Goal: Understand process/instructions: Learn how to perform a task or action

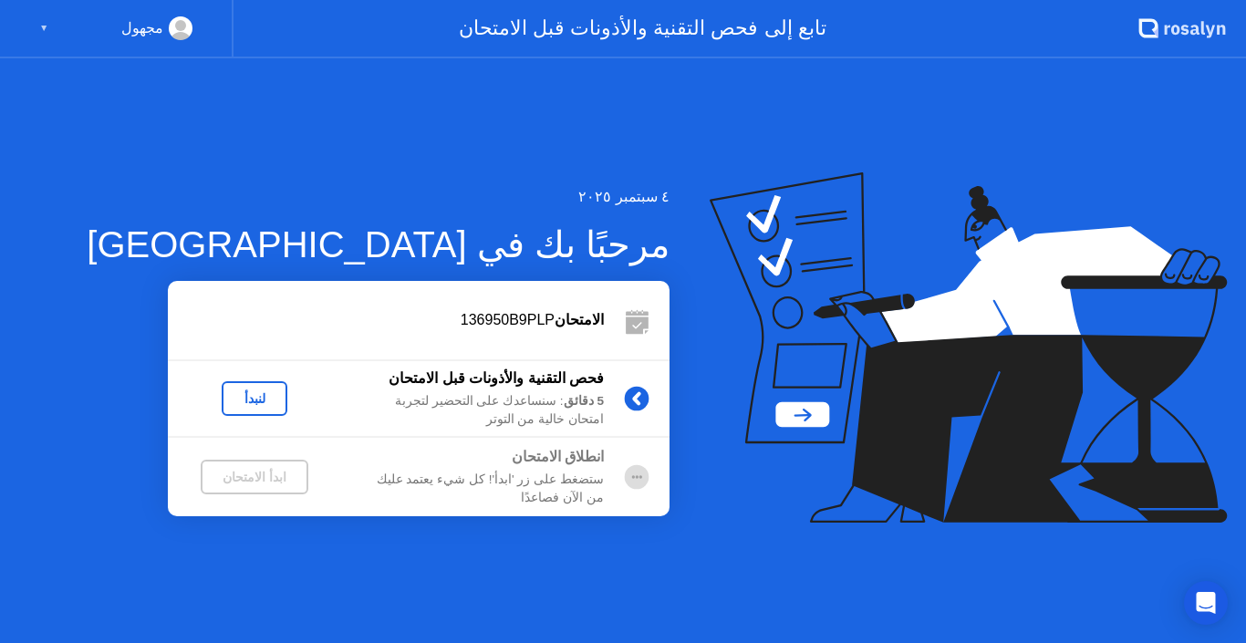
click at [40, 25] on div "▼" at bounding box center [43, 28] width 9 height 24
click at [174, 31] on rect at bounding box center [181, 32] width 30 height 26
click at [1156, 34] on icon at bounding box center [1156, 32] width 5 height 13
click at [761, 36] on div "تابع إلى فحص التقنية والأذونات قبل الامتحان" at bounding box center [686, 29] width 905 height 58
click at [631, 477] on circle at bounding box center [637, 476] width 25 height 25
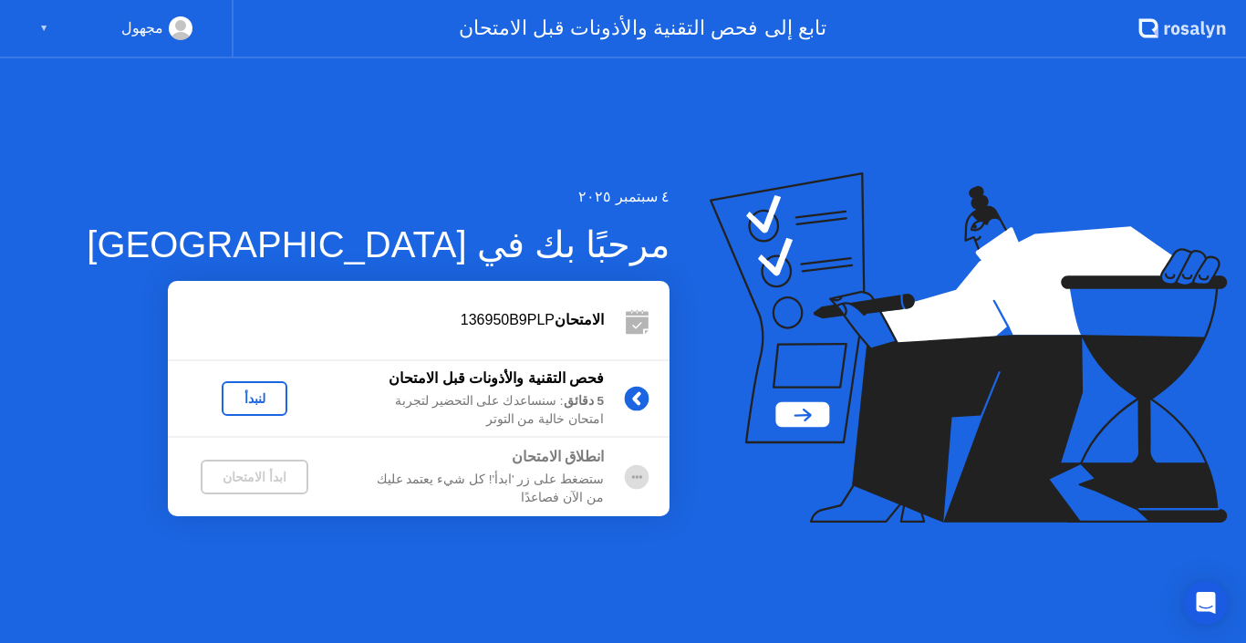
click at [636, 399] on icon at bounding box center [636, 398] width 5 height 10
click at [272, 401] on div "لنبدأ" at bounding box center [254, 398] width 51 height 15
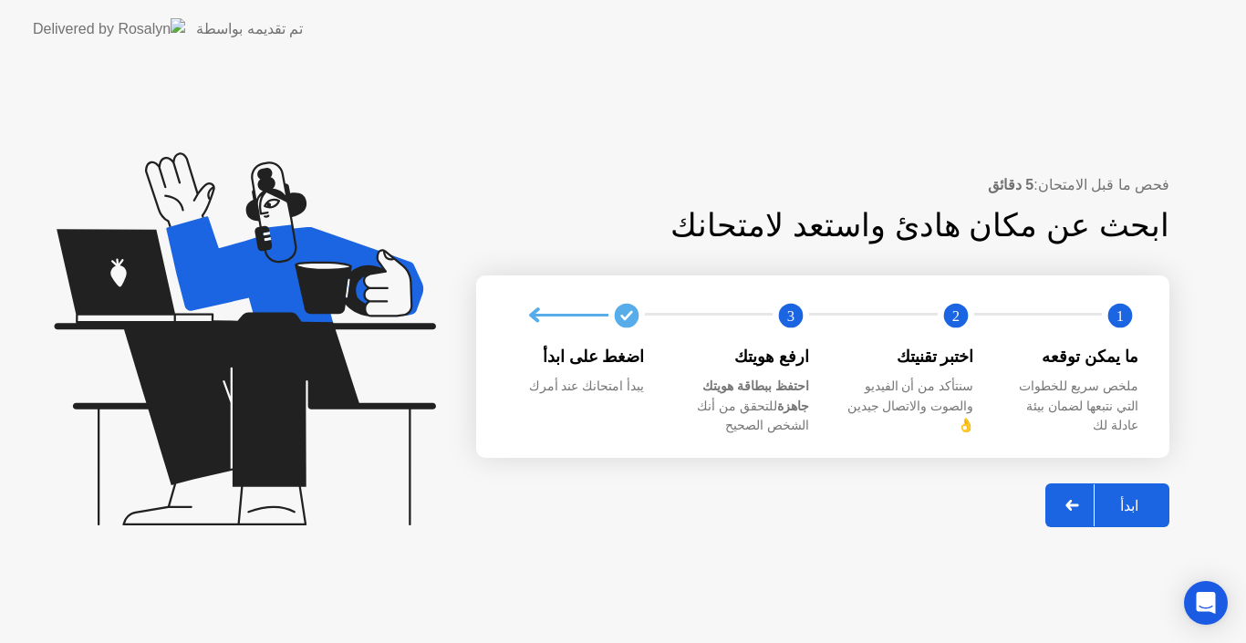
click at [1072, 506] on div at bounding box center [1073, 506] width 44 height 42
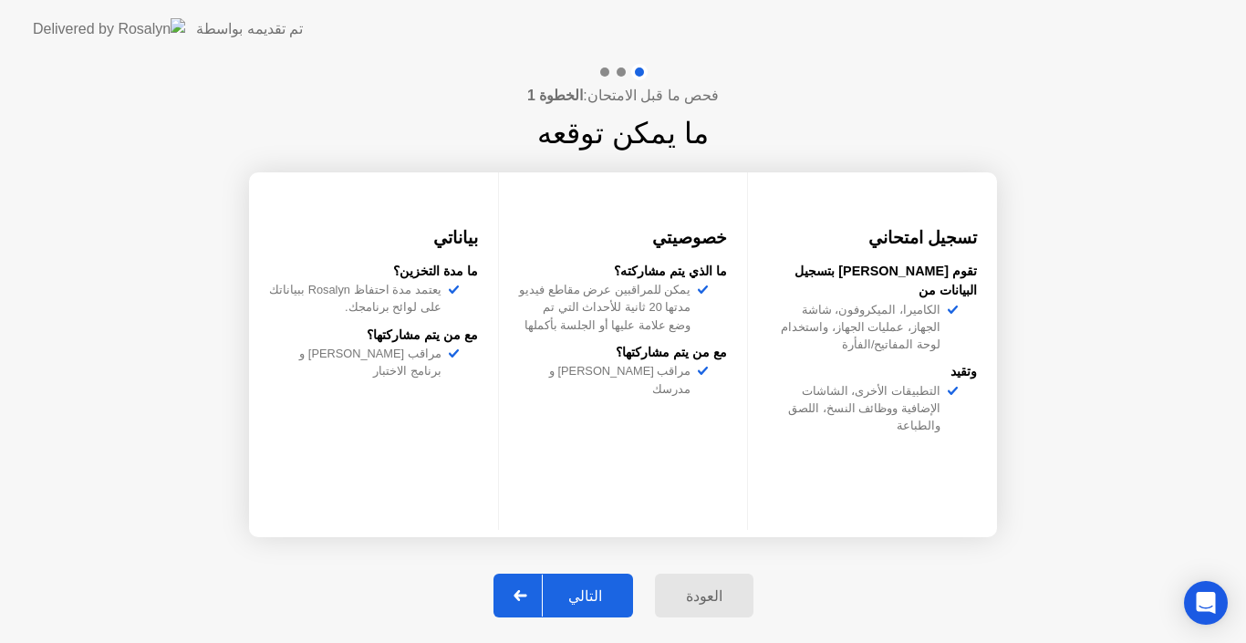
click at [598, 604] on div "التالي" at bounding box center [585, 596] width 85 height 17
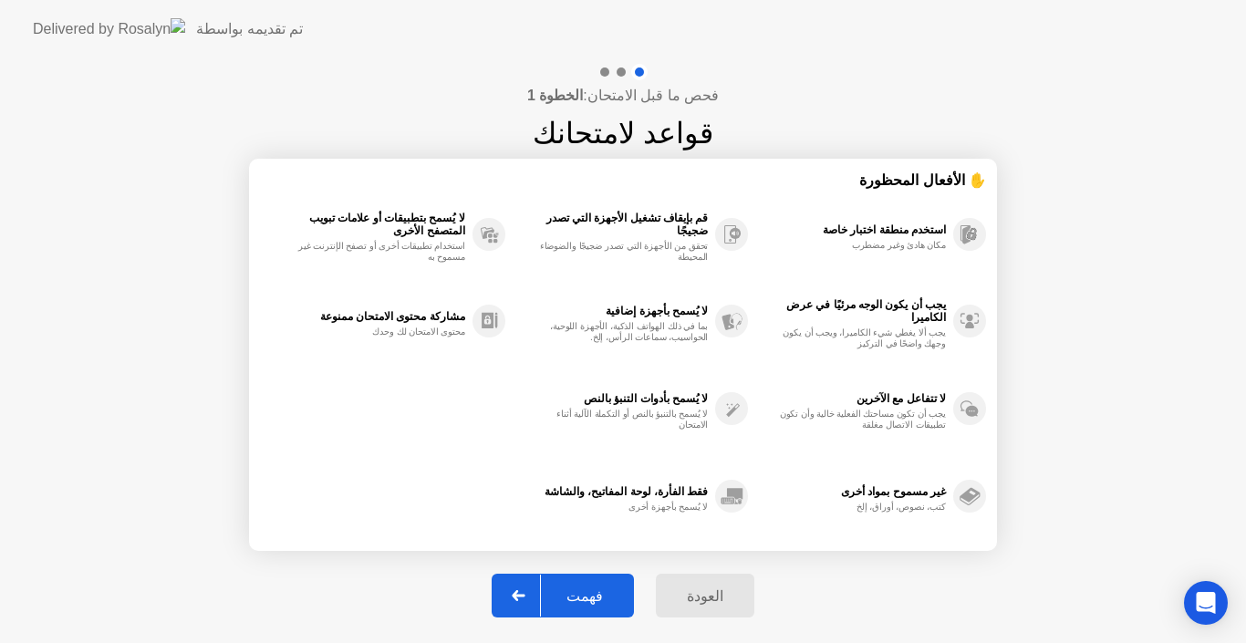
click at [534, 612] on div at bounding box center [519, 596] width 44 height 42
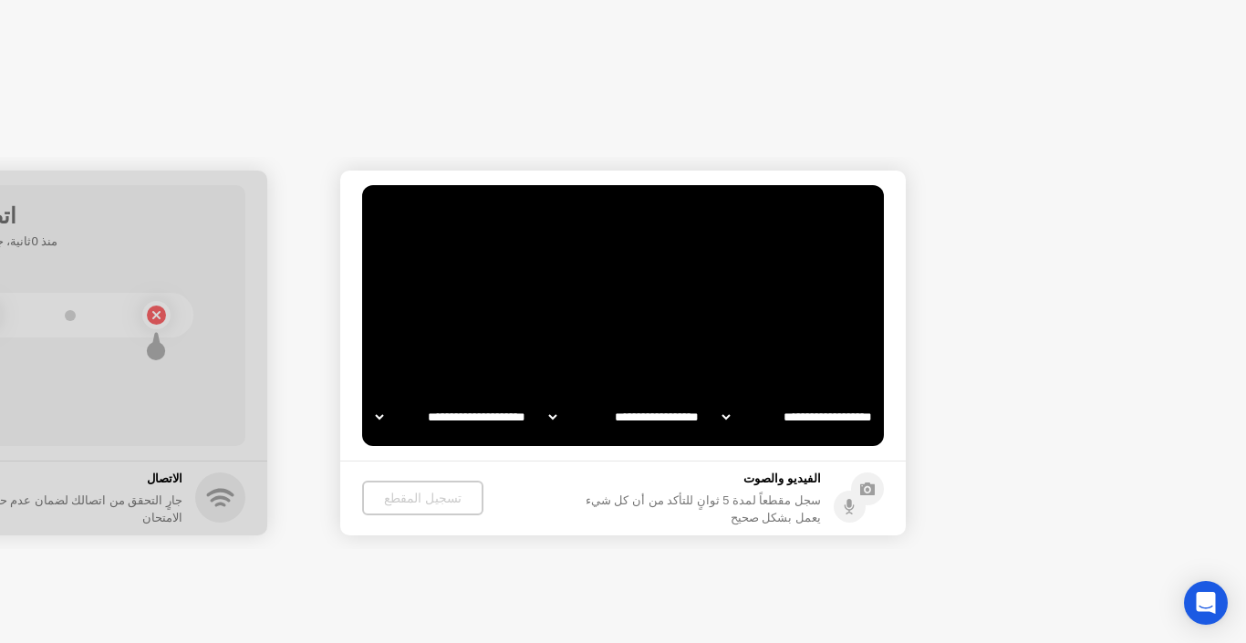
select select "**********"
select select "*******"
